Goal: Find specific page/section: Find specific page/section

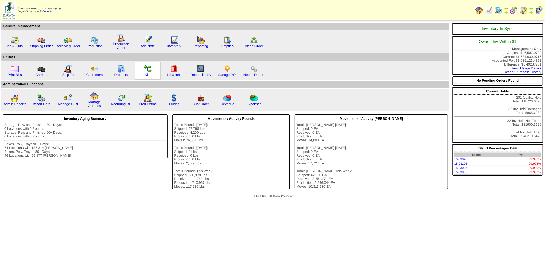
click at [147, 67] on img at bounding box center [148, 69] width 8 height 8
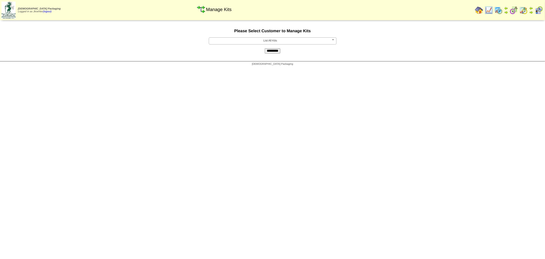
click at [261, 39] on span "List All Kits" at bounding box center [270, 41] width 119 height 6
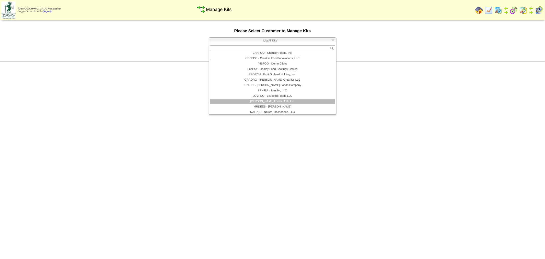
scroll to position [57, 0]
click at [276, 105] on li "[PERSON_NAME] - Partake Foods" at bounding box center [272, 105] width 125 height 5
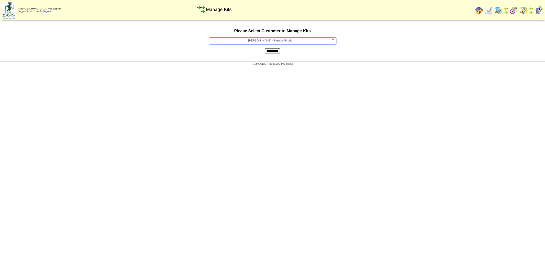
click at [274, 52] on input "*********" at bounding box center [273, 50] width 16 height 5
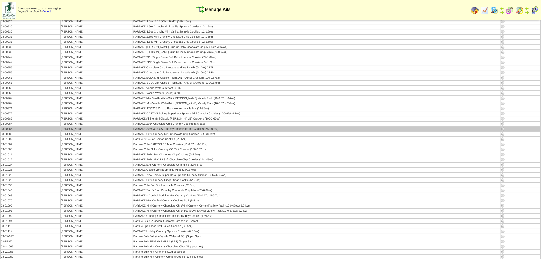
scroll to position [710, 0]
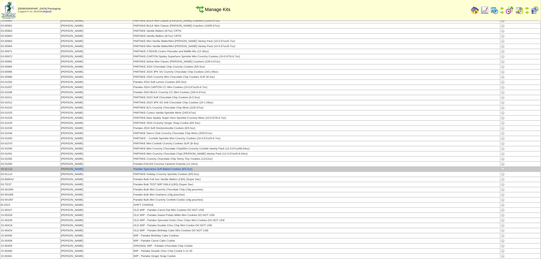
drag, startPoint x: 177, startPoint y: 130, endPoint x: 110, endPoint y: 132, distance: 67.5
click at [110, 167] on tr "03-01113 PARTAK Partake Speculoos Soft Baked Cookies (6/5.5oz)" at bounding box center [271, 169] width 540 height 5
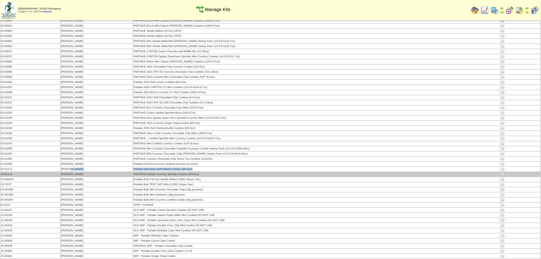
copy tr "Partake Speculoos Soft Baked Cookies (6/5.5oz)"
click at [186, 172] on td "PARTAKE Holiday Crunchy Sprinkle Cookies (6/5.5oz)" at bounding box center [316, 174] width 367 height 5
drag, startPoint x: 187, startPoint y: 135, endPoint x: 114, endPoint y: 136, distance: 72.9
click at [133, 172] on td "PARTAKE Holiday Crunchy Sprinkle Cookies (6/5.5oz)" at bounding box center [316, 174] width 367 height 5
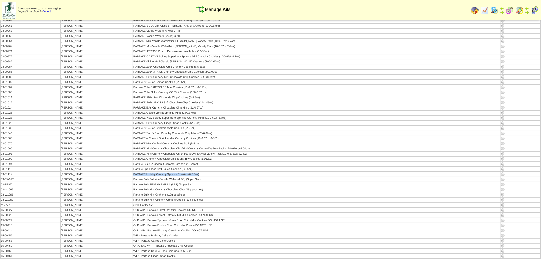
copy td "PARTAKE Holiday Crunchy Sprinkle Cookies (6/5.5oz)"
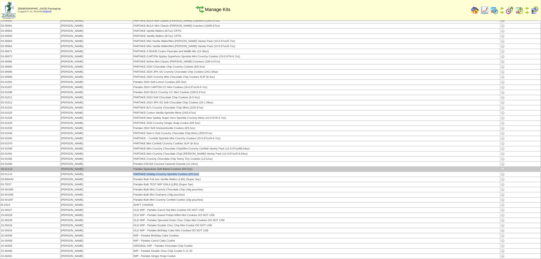
click at [502, 167] on img at bounding box center [503, 169] width 4 height 4
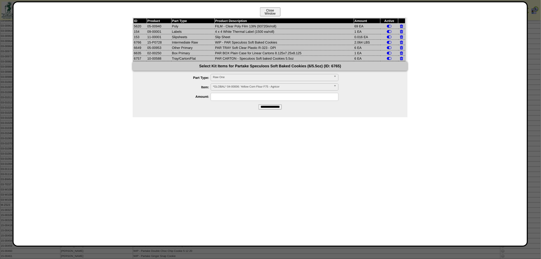
click at [270, 10] on button "Close Window" at bounding box center [270, 11] width 20 height 9
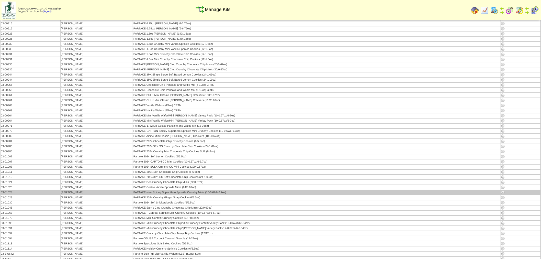
scroll to position [653, 0]
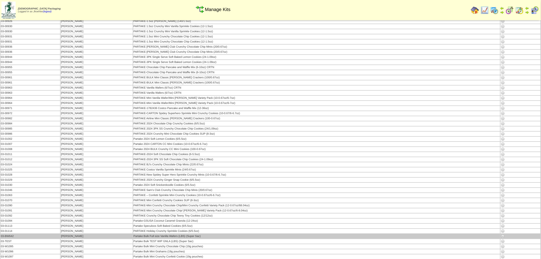
click at [501, 234] on img at bounding box center [503, 236] width 4 height 4
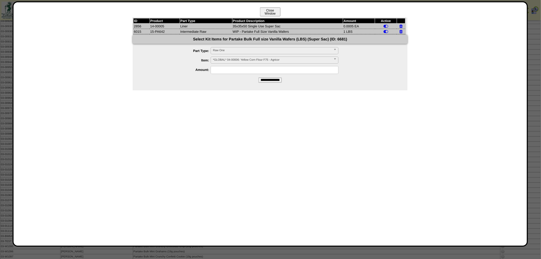
click at [271, 14] on button "Close Window" at bounding box center [270, 11] width 20 height 9
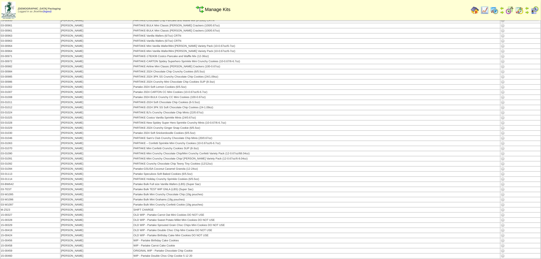
scroll to position [767, 0]
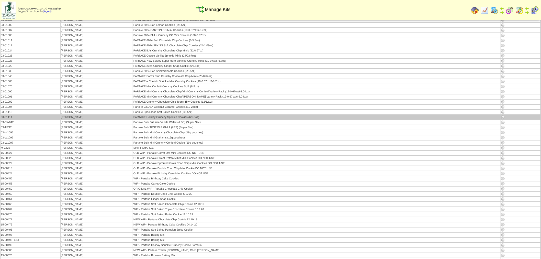
click at [502, 115] on img at bounding box center [503, 117] width 4 height 4
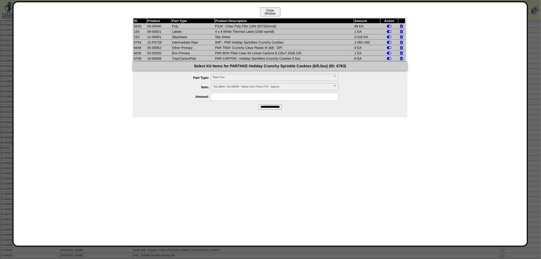
click at [275, 12] on button "Close Window" at bounding box center [270, 11] width 20 height 9
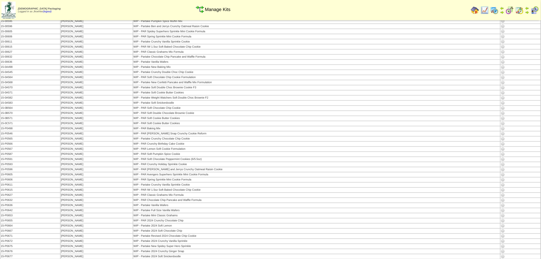
scroll to position [1197, 0]
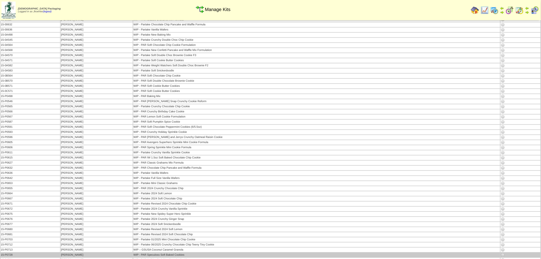
click at [501, 253] on img at bounding box center [503, 255] width 4 height 4
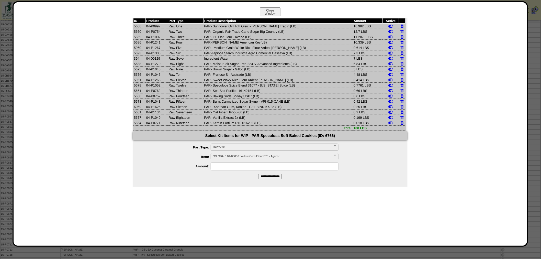
drag, startPoint x: 370, startPoint y: 122, endPoint x: 134, endPoint y: 21, distance: 256.4
click at [134, 21] on tbody "ID Product Part Type Product Description Amount Active 5666 04-P0997 Raw One PA…" at bounding box center [269, 74] width 272 height 112
copy tbody "ID Product Part Type Product Description Amount Active 5666 04-P0997 Raw One PA…"
click at [277, 7] on button "Close Window" at bounding box center [270, 11] width 20 height 9
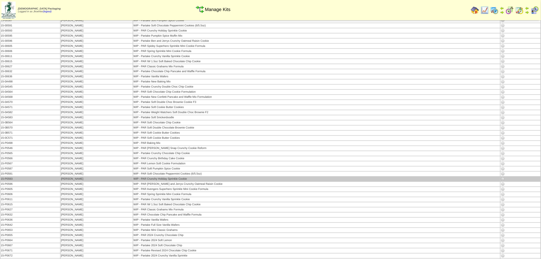
scroll to position [1197, 0]
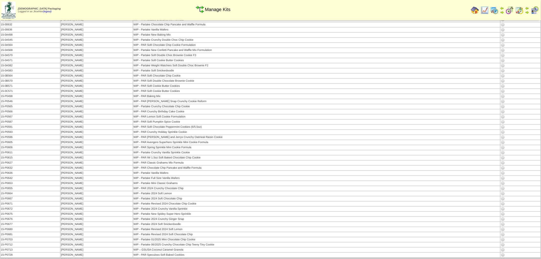
click at [501, 258] on img at bounding box center [503, 260] width 4 height 4
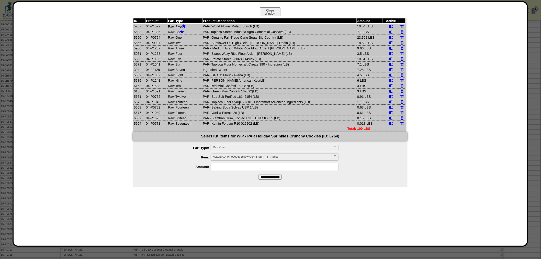
drag, startPoint x: 379, startPoint y: 123, endPoint x: 134, endPoint y: 17, distance: 266.2
click at [134, 18] on div "ID Product Part Type Product Description Amount Active 5707 04-P1522 Raw Five P…" at bounding box center [269, 75] width 273 height 114
copy div "ID Product Part Type Product Description Amount Active 5707 04-P1522 Raw Five P…"
click at [186, 37] on td "Raw One" at bounding box center [184, 37] width 35 height 5
click at [221, 35] on td "PAR- Organic Fair Trade Cane Sugar Big Country (LB)" at bounding box center [279, 37] width 154 height 5
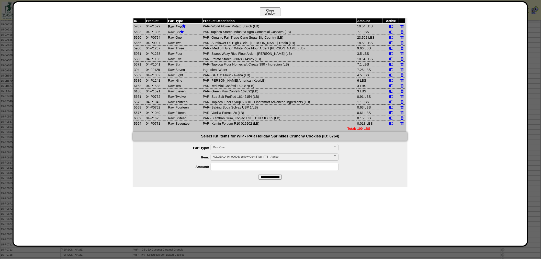
click at [265, 11] on button "Close Window" at bounding box center [270, 11] width 20 height 9
